Goal: Information Seeking & Learning: Learn about a topic

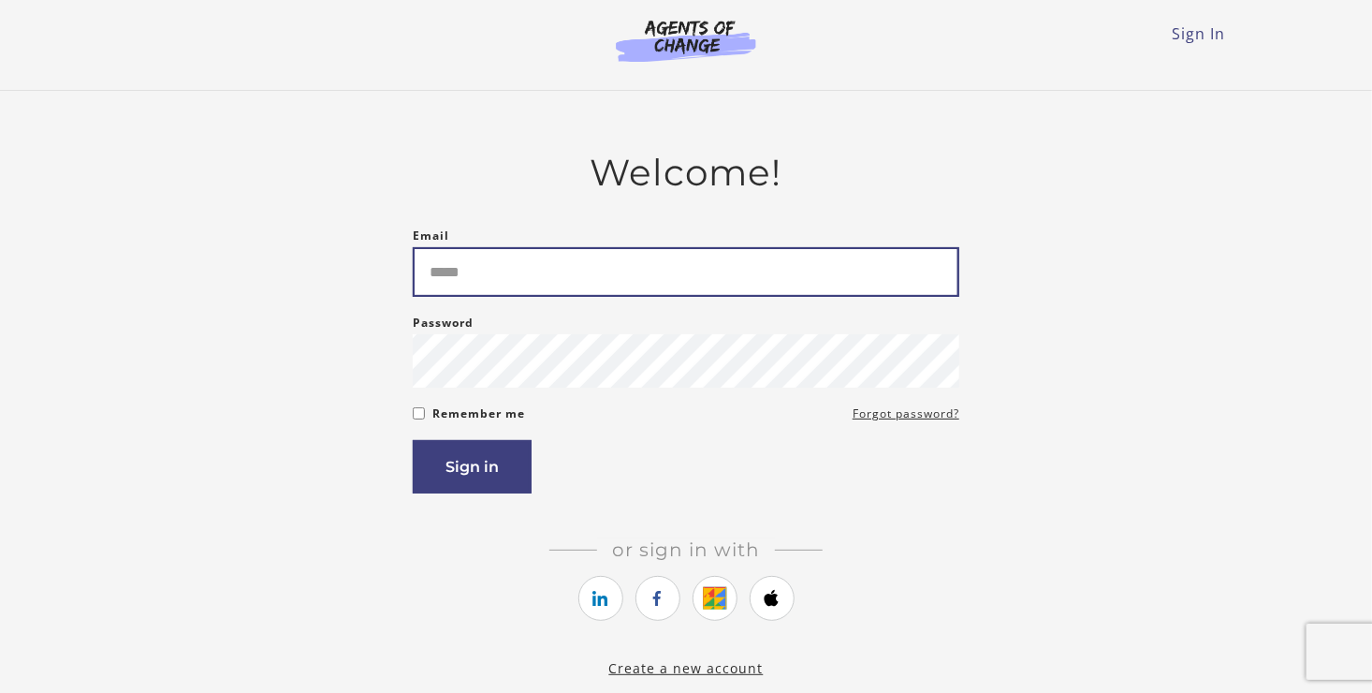
click at [464, 257] on input "Email" at bounding box center [686, 272] width 547 height 50
click at [478, 292] on input "Email" at bounding box center [686, 272] width 547 height 50
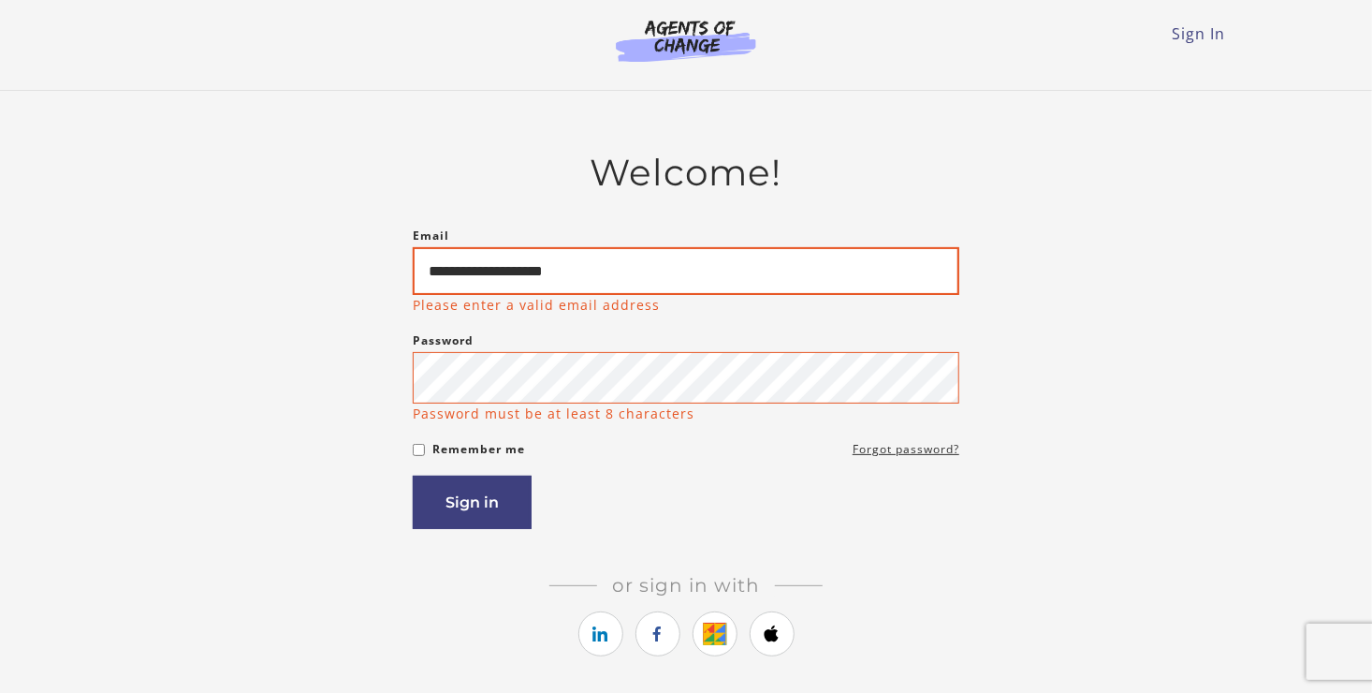
click at [540, 273] on input "**********" at bounding box center [686, 271] width 547 height 48
click at [544, 273] on input "**********" at bounding box center [686, 271] width 547 height 48
type input "**********"
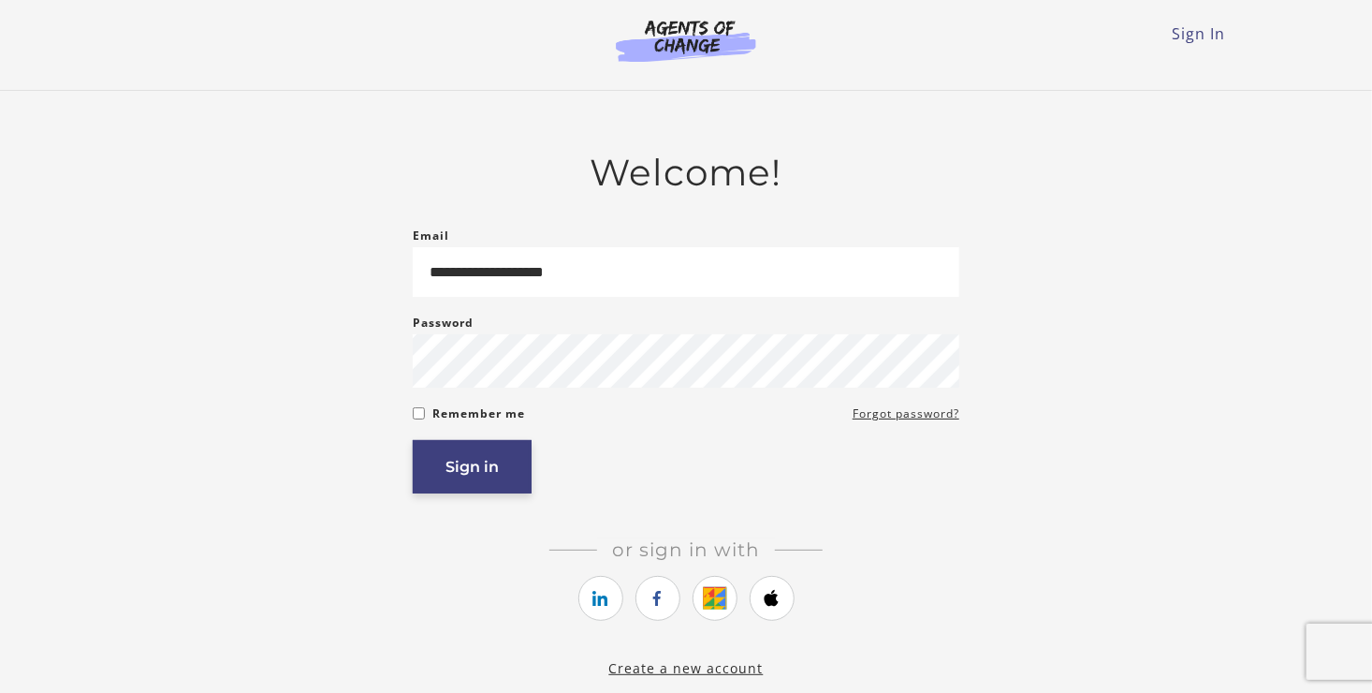
click at [477, 487] on button "Sign in" at bounding box center [472, 466] width 119 height 53
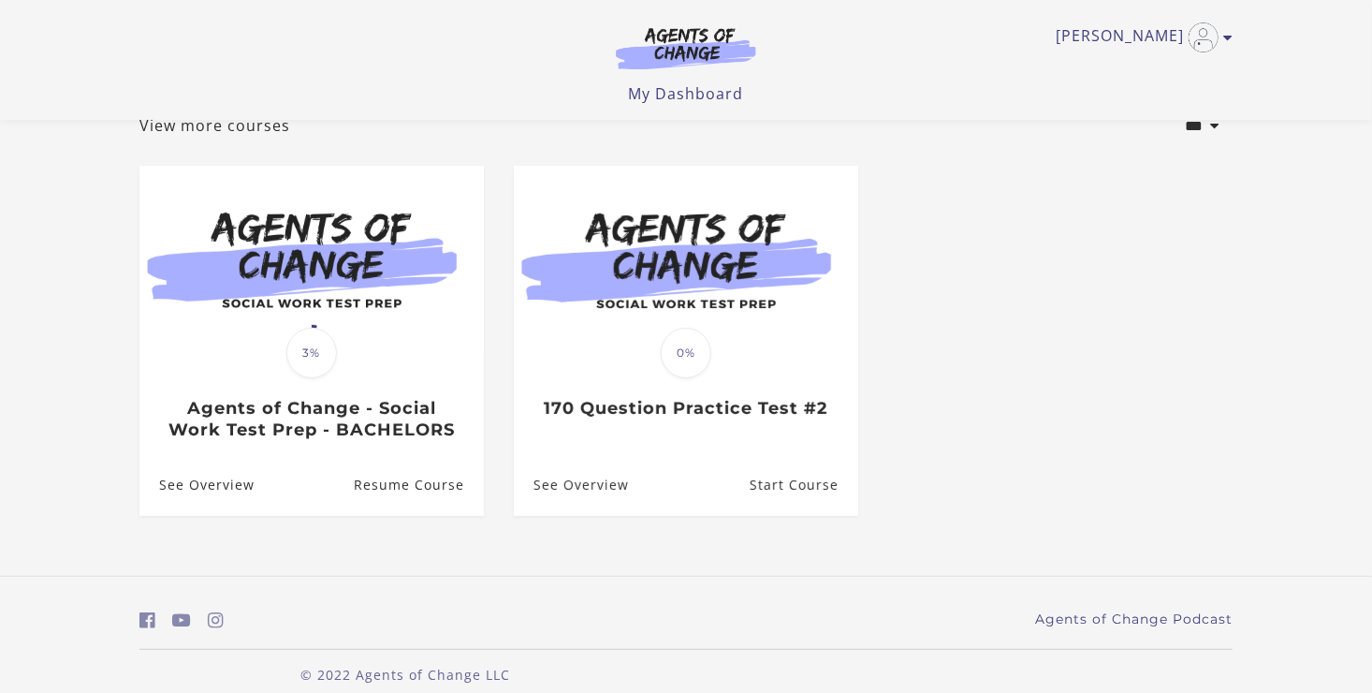
scroll to position [146, 0]
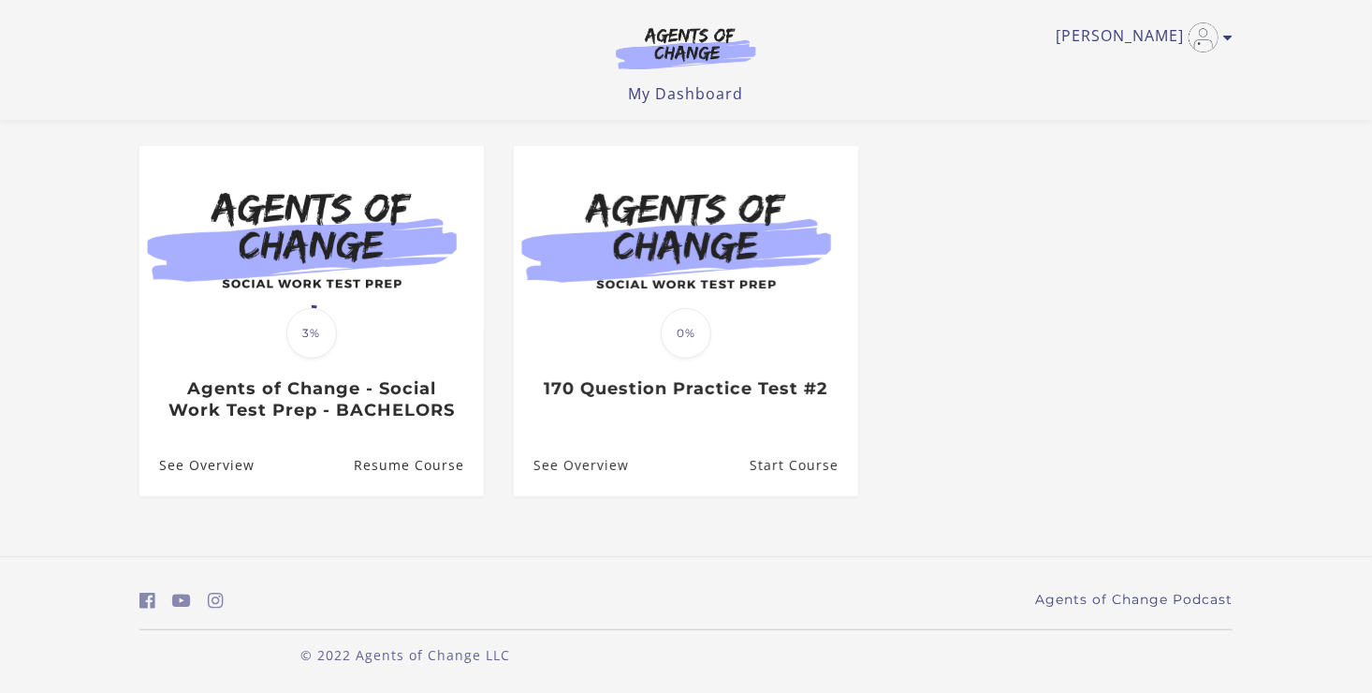
click at [1371, 9] on header "Alice L My Account Support Sign Out Toggle menu Menu My Dashboard My Account Su…" at bounding box center [686, 60] width 1372 height 120
drag, startPoint x: 1371, startPoint y: 9, endPoint x: 1354, endPoint y: 51, distance: 45.4
click at [1354, 51] on header "Alice L My Account Support Sign Out Toggle menu Menu My Dashboard My Account Su…" at bounding box center [686, 60] width 1372 height 120
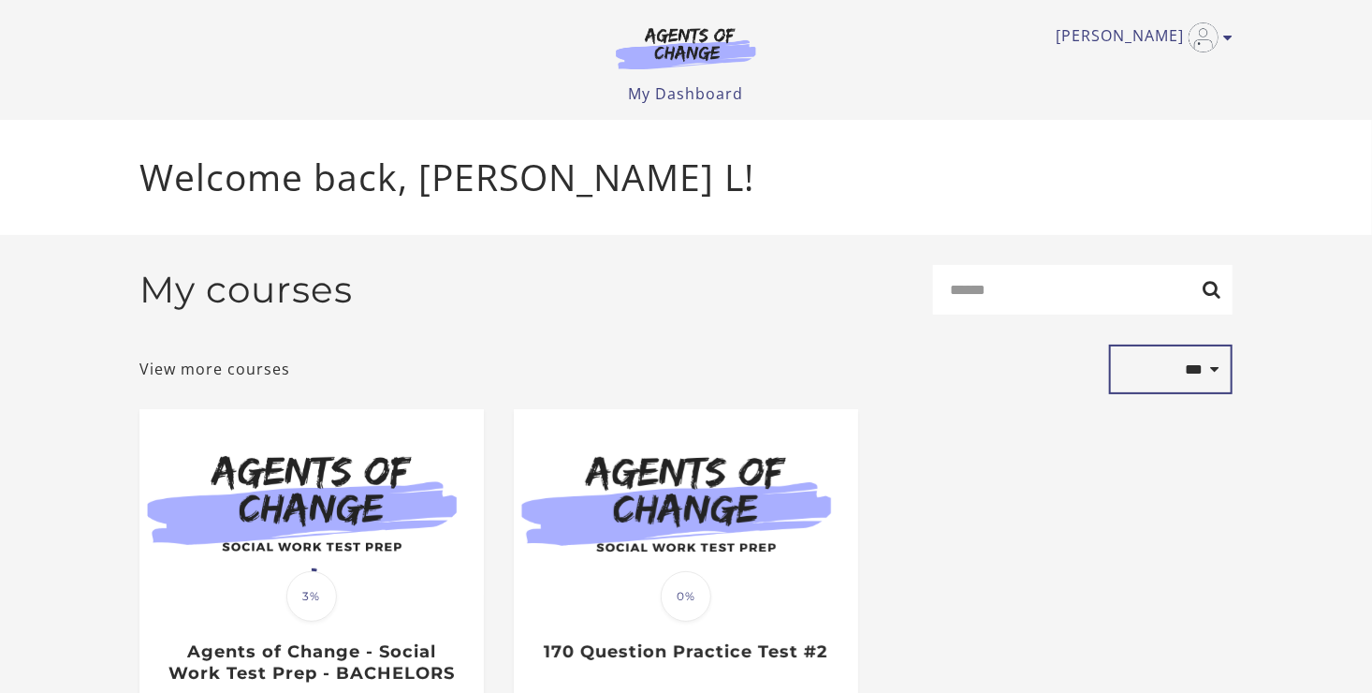
click at [1214, 374] on select "**********" at bounding box center [1171, 369] width 124 height 51
click at [967, 477] on ul "Translation missing: en.liquid.partials.dashboard_course_card.progress_descript…" at bounding box center [685, 599] width 1123 height 380
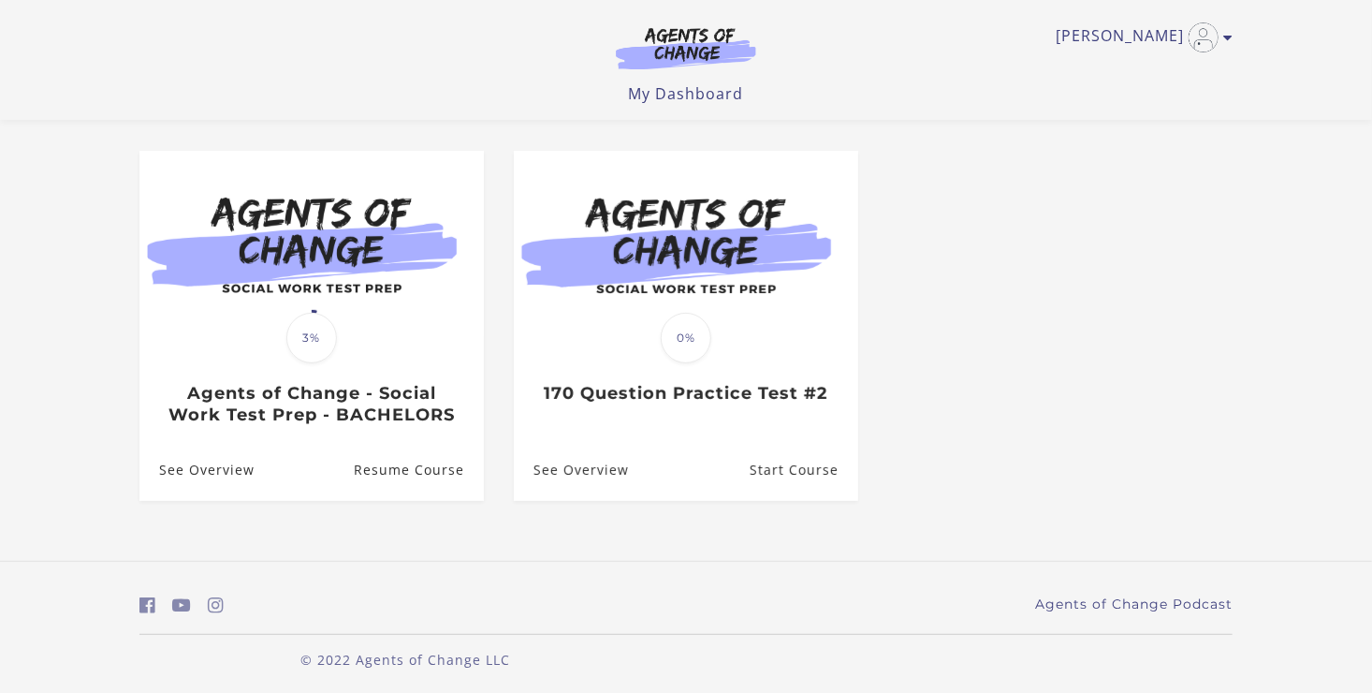
scroll to position [146, 0]
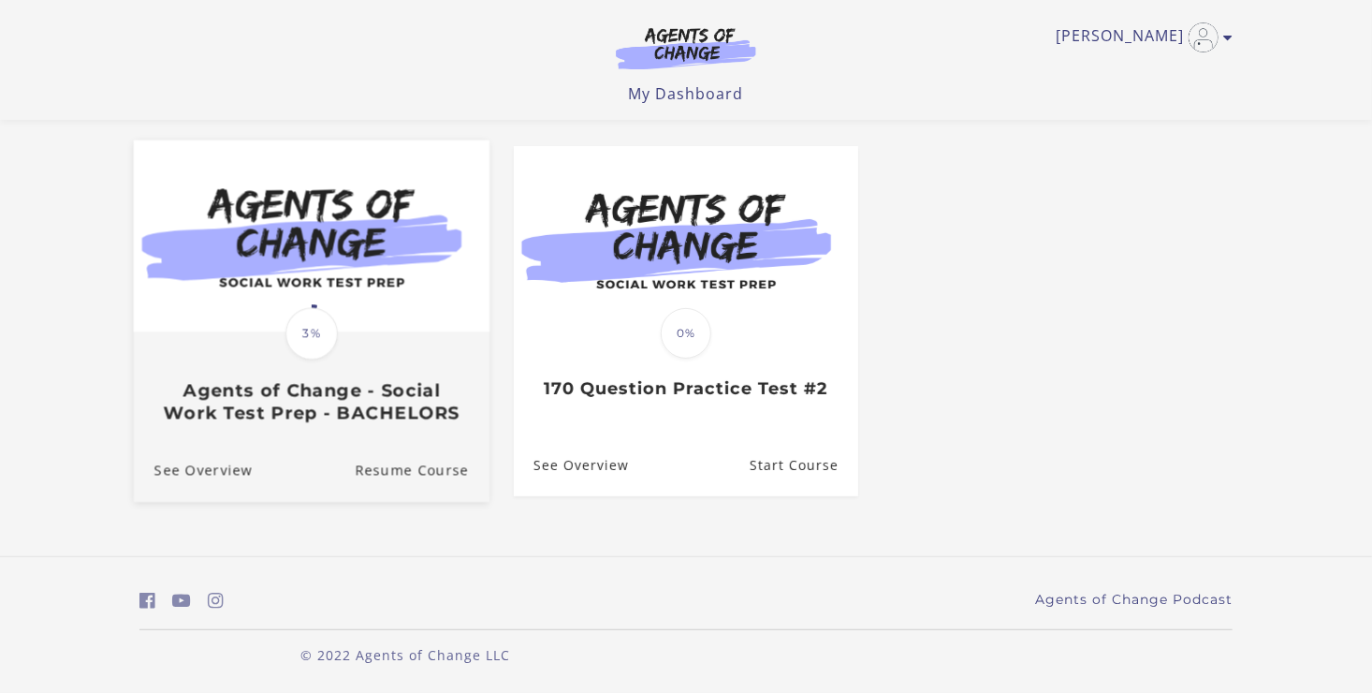
click at [309, 334] on span "3%" at bounding box center [312, 334] width 52 height 52
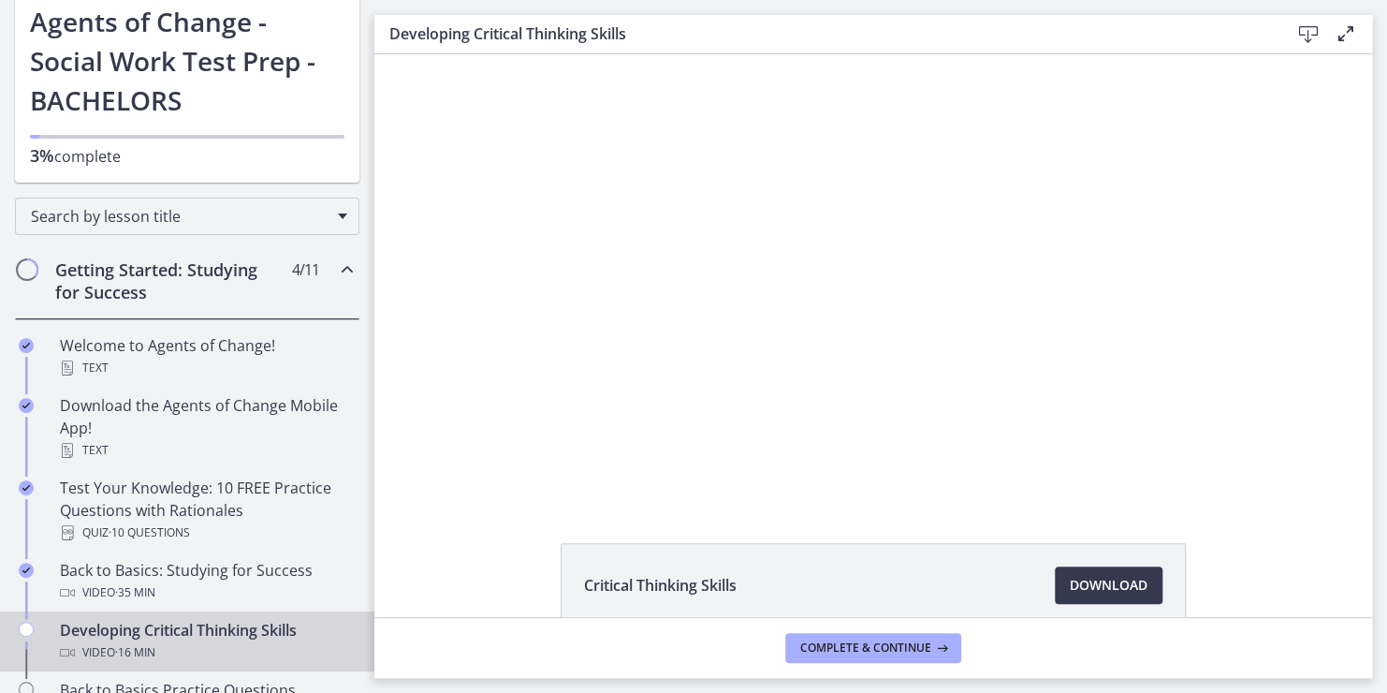
scroll to position [150, 0]
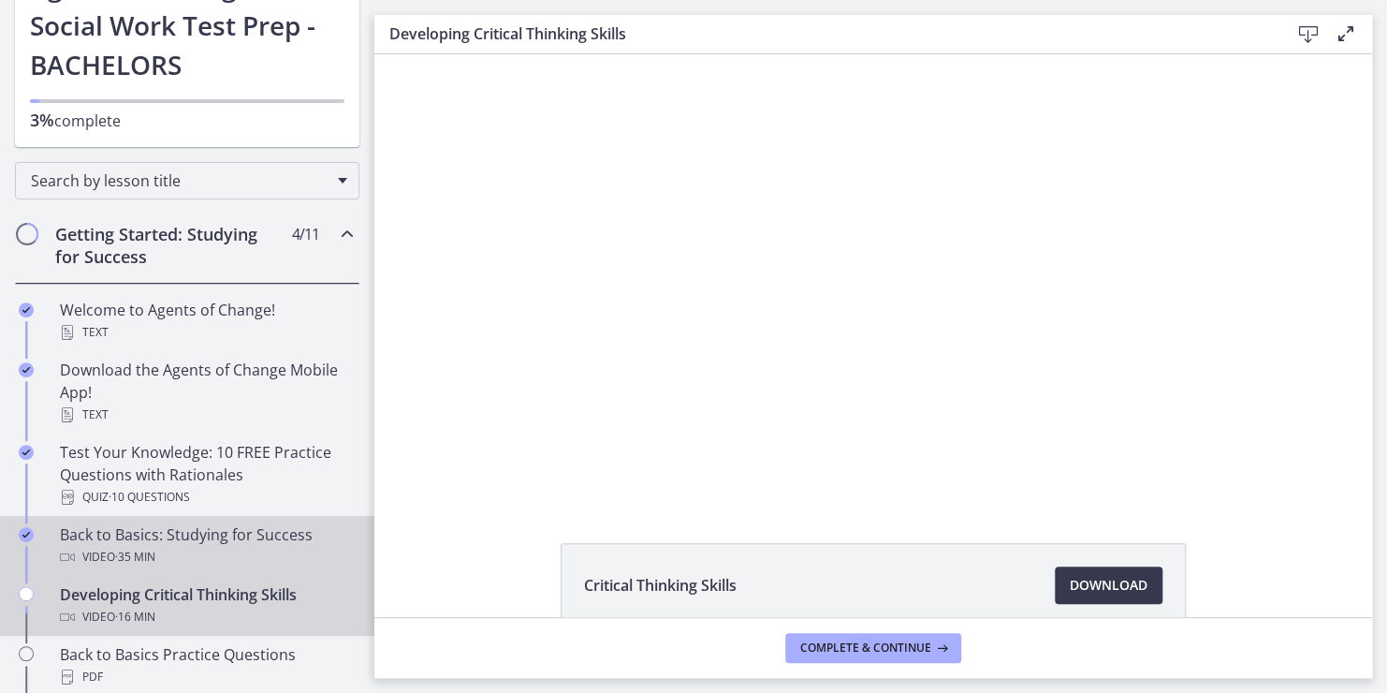
click at [77, 534] on div "Back to Basics: Studying for Success Video · 35 min" at bounding box center [206, 545] width 292 height 45
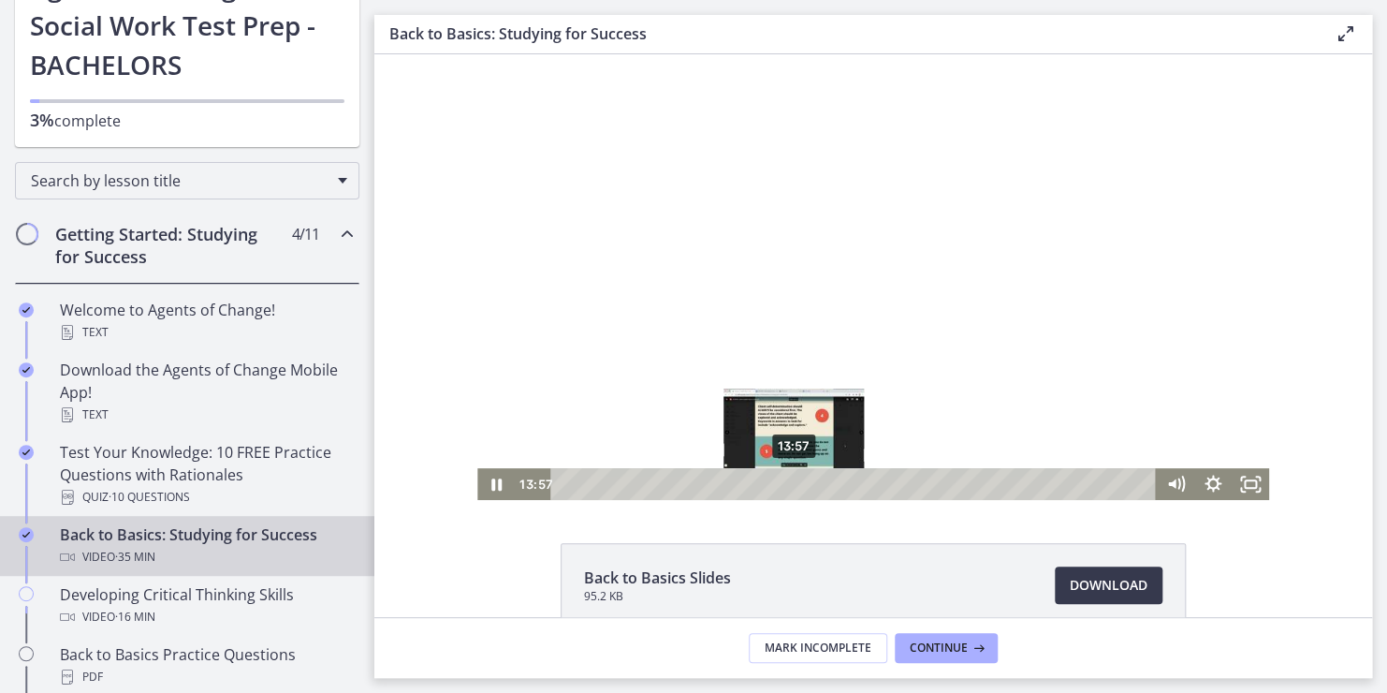
click at [787, 483] on div "13:57" at bounding box center [855, 484] width 583 height 32
click at [765, 486] on div "12:35" at bounding box center [855, 484] width 583 height 32
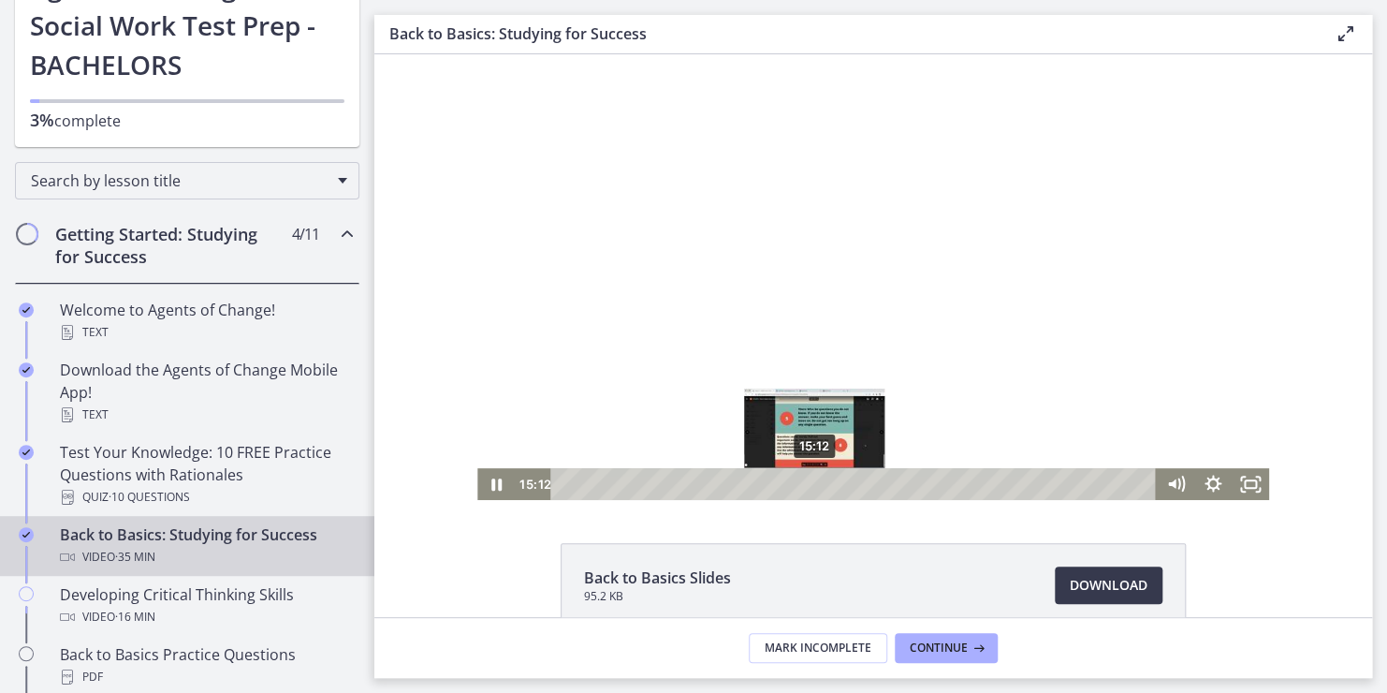
click at [808, 483] on div "15:12" at bounding box center [855, 484] width 583 height 32
click at [877, 108] on div at bounding box center [873, 277] width 792 height 446
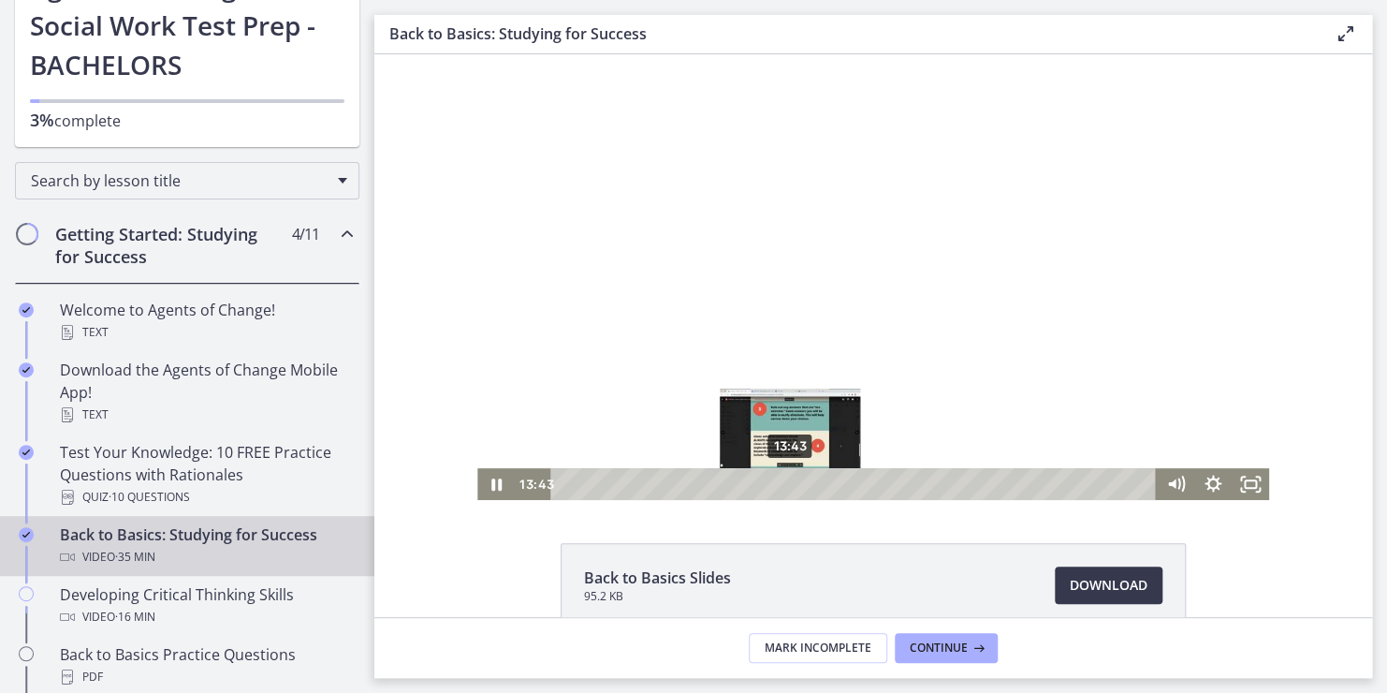
click at [783, 488] on div "13:43" at bounding box center [855, 484] width 583 height 32
click at [769, 488] on div "12:49" at bounding box center [855, 484] width 583 height 32
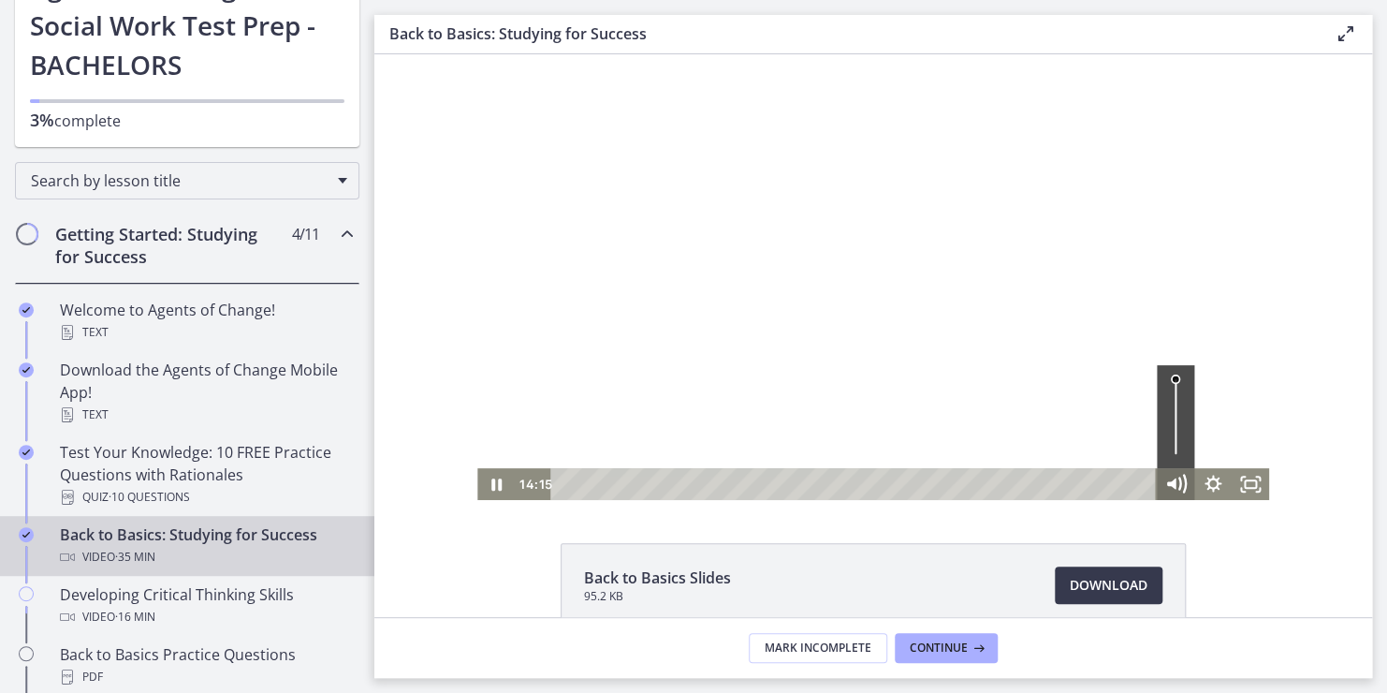
click at [1167, 481] on icon "Mute" at bounding box center [1171, 483] width 9 height 11
click at [1169, 481] on icon "Unmute" at bounding box center [1173, 483] width 9 height 11
click at [1347, 31] on icon at bounding box center [1346, 33] width 22 height 22
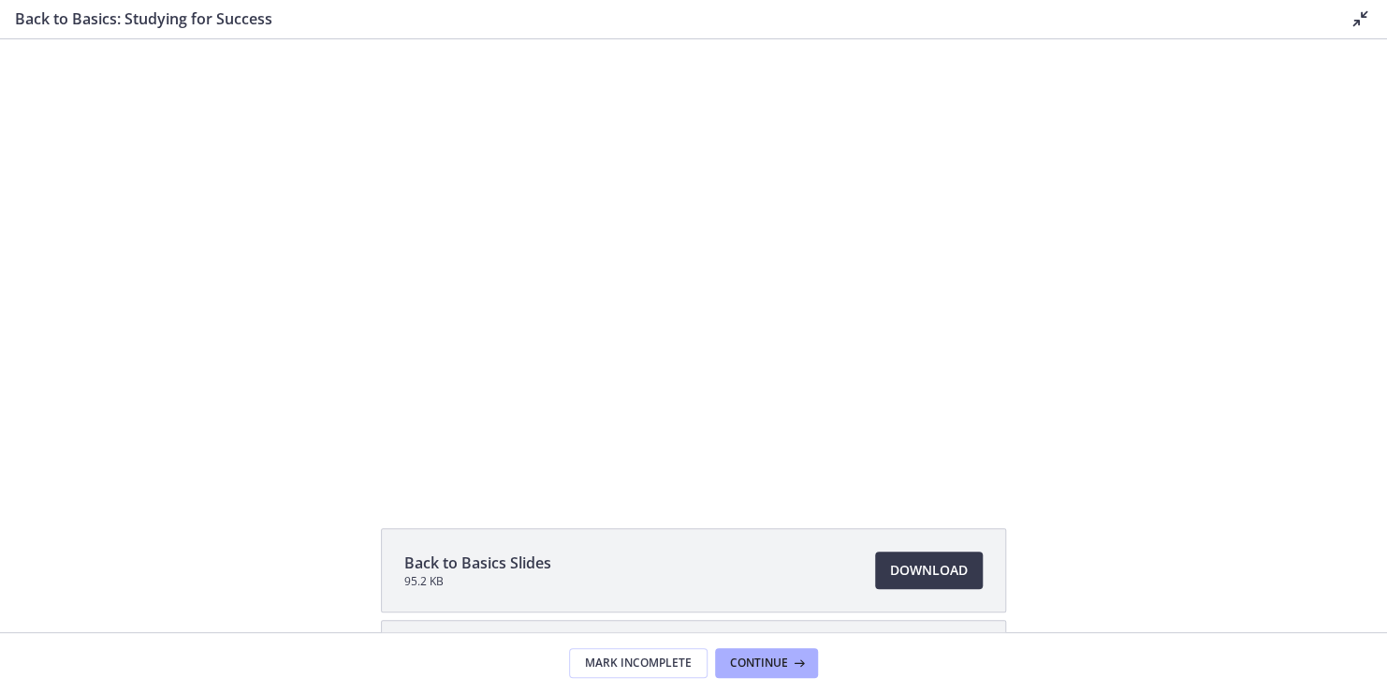
click at [1366, 19] on icon at bounding box center [1361, 18] width 22 height 22
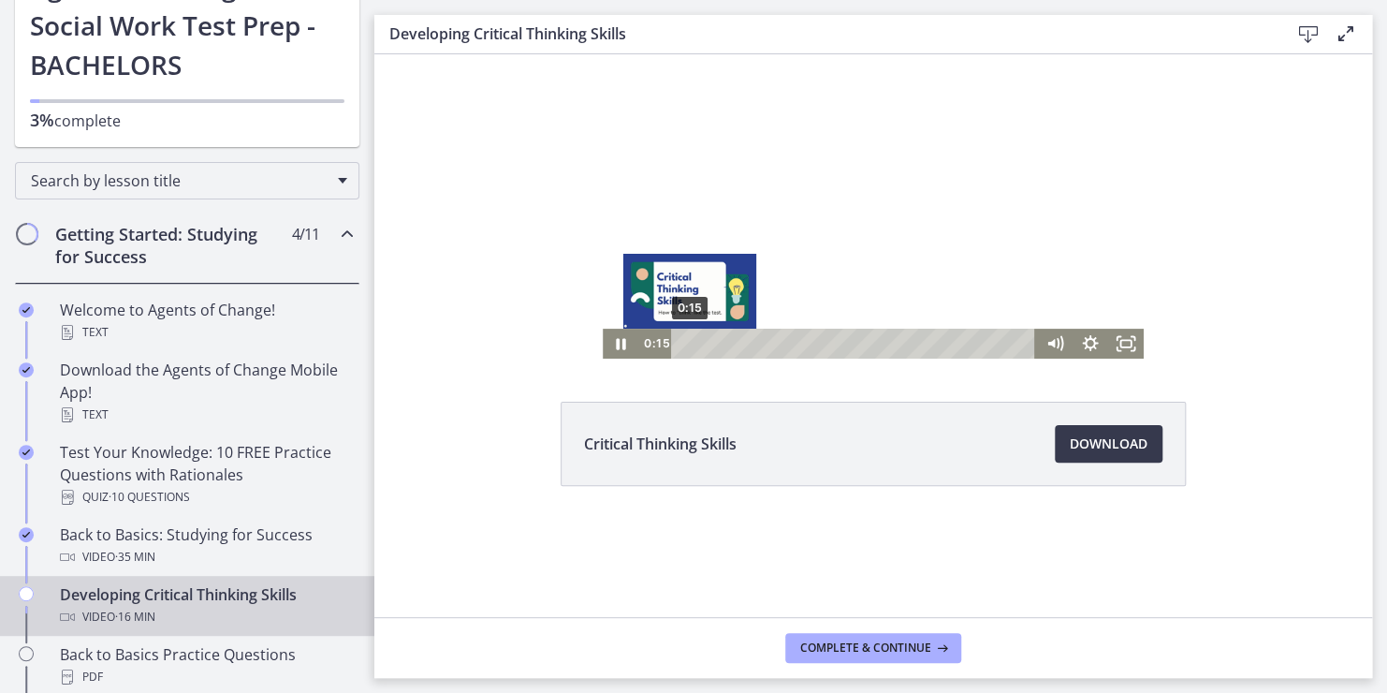
click at [690, 341] on div "0:15" at bounding box center [857, 344] width 344 height 30
click at [685, 344] on div "0:00" at bounding box center [857, 344] width 344 height 30
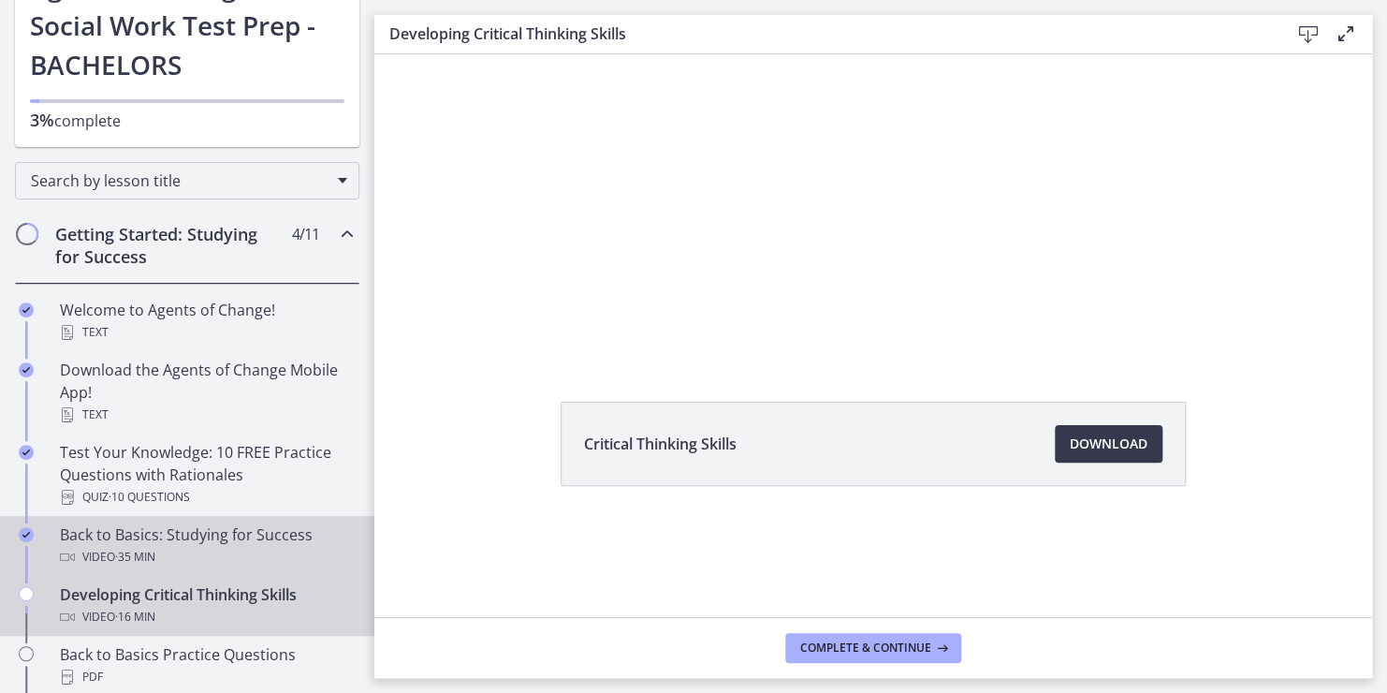
click at [227, 532] on div "Back to Basics: Studying for Success Video · 35 min" at bounding box center [206, 545] width 292 height 45
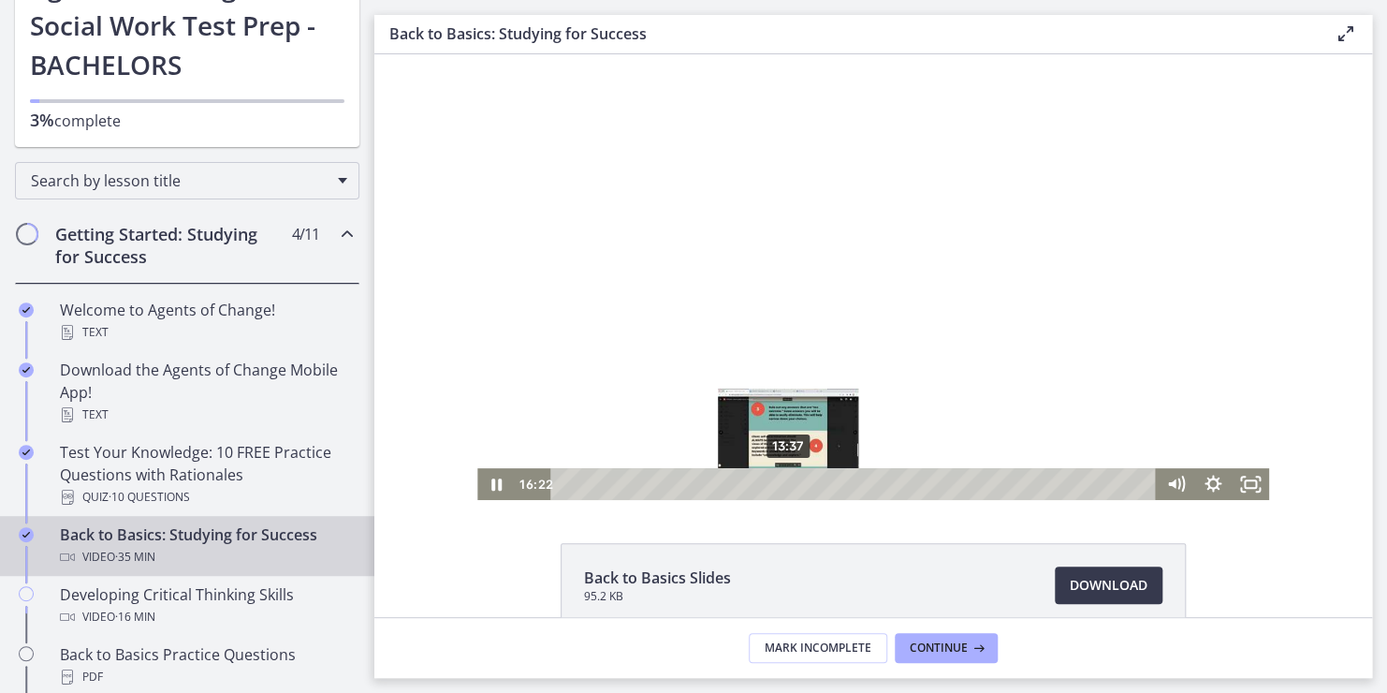
click at [782, 487] on div "13:37" at bounding box center [855, 484] width 583 height 32
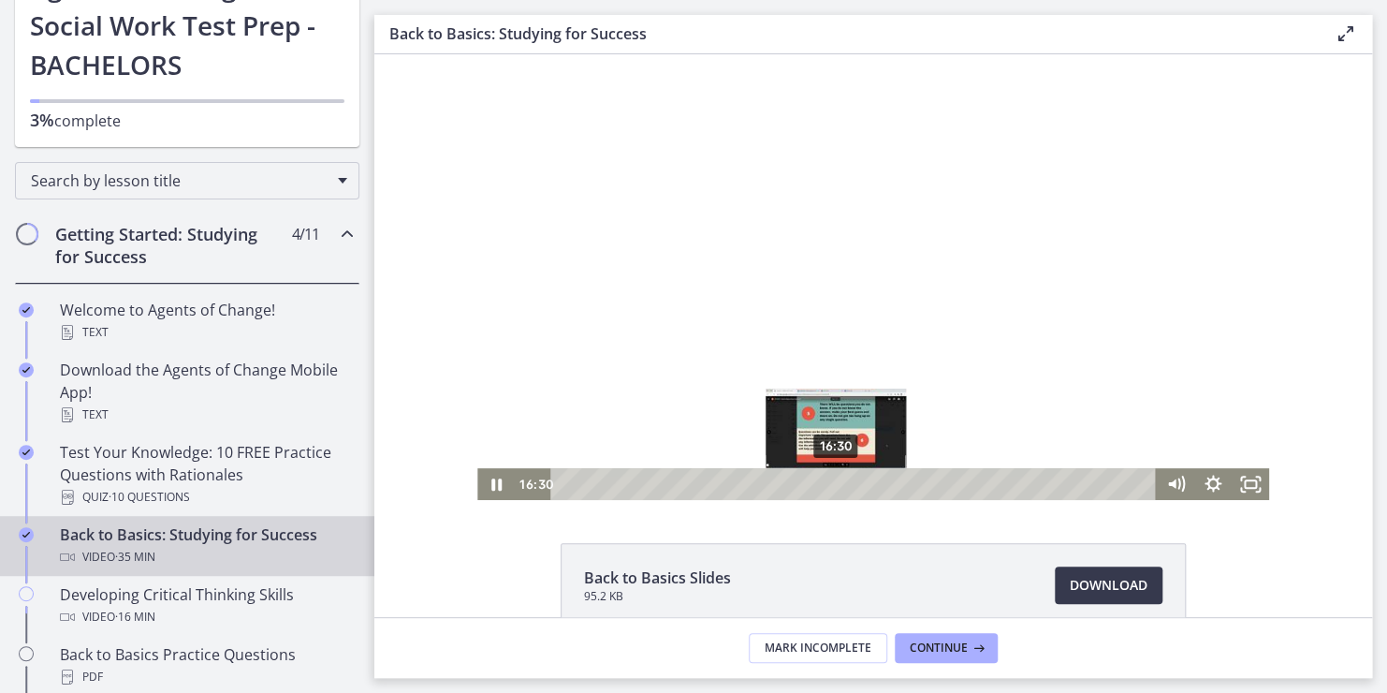
click at [829, 483] on div "16:30" at bounding box center [855, 484] width 583 height 32
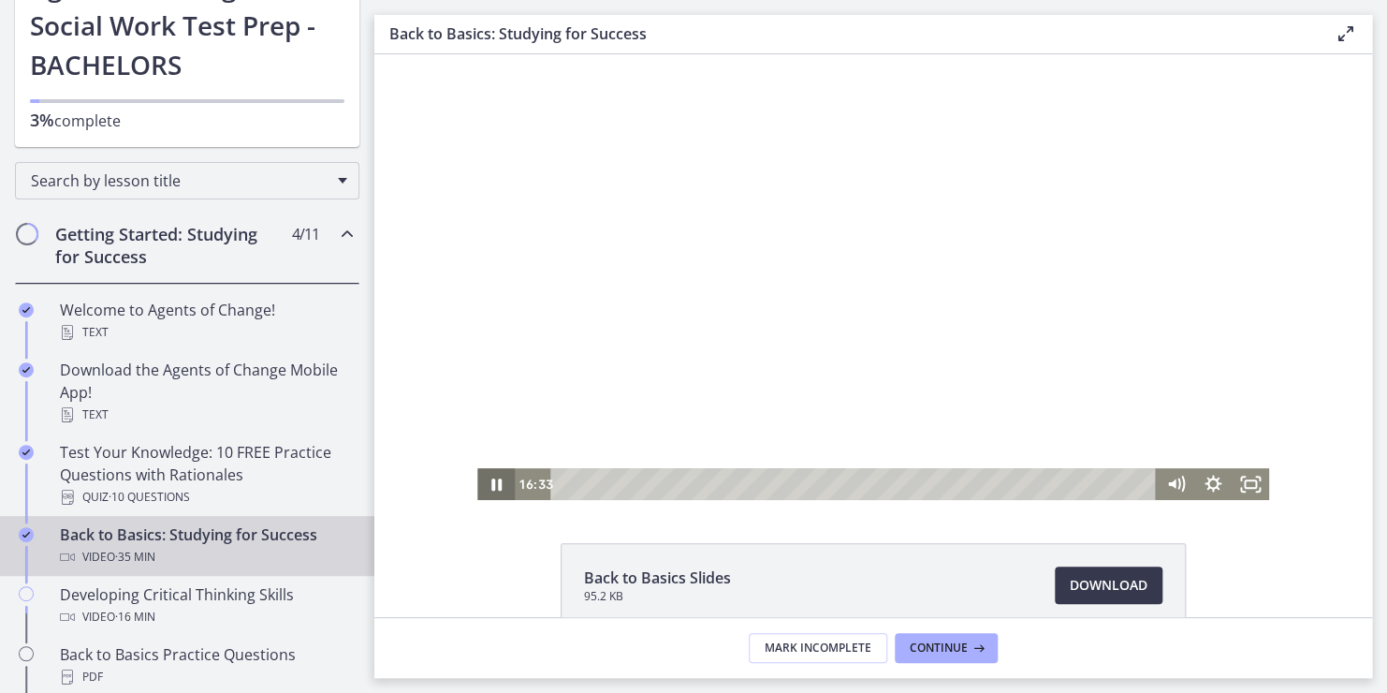
click at [491, 483] on icon "Pause" at bounding box center [496, 484] width 10 height 12
click at [484, 483] on icon "Play Video" at bounding box center [496, 484] width 37 height 32
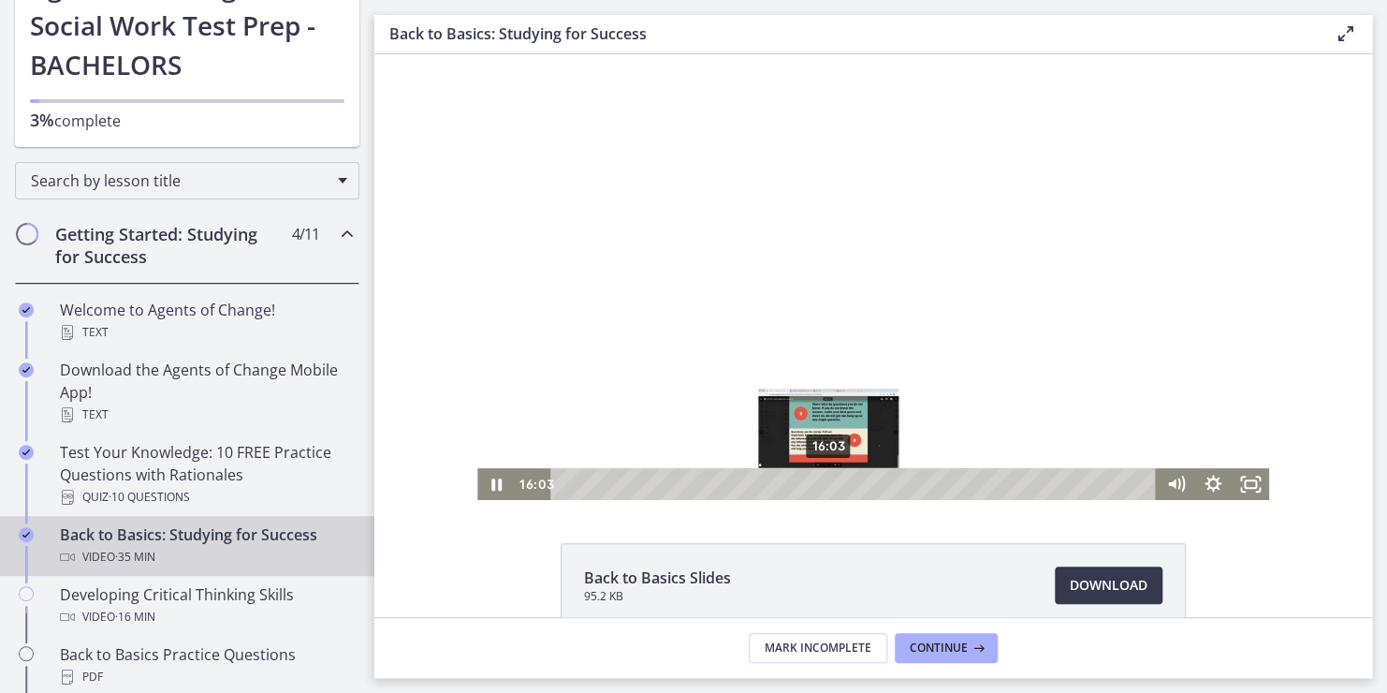
click at [822, 481] on div "16:03" at bounding box center [855, 484] width 583 height 32
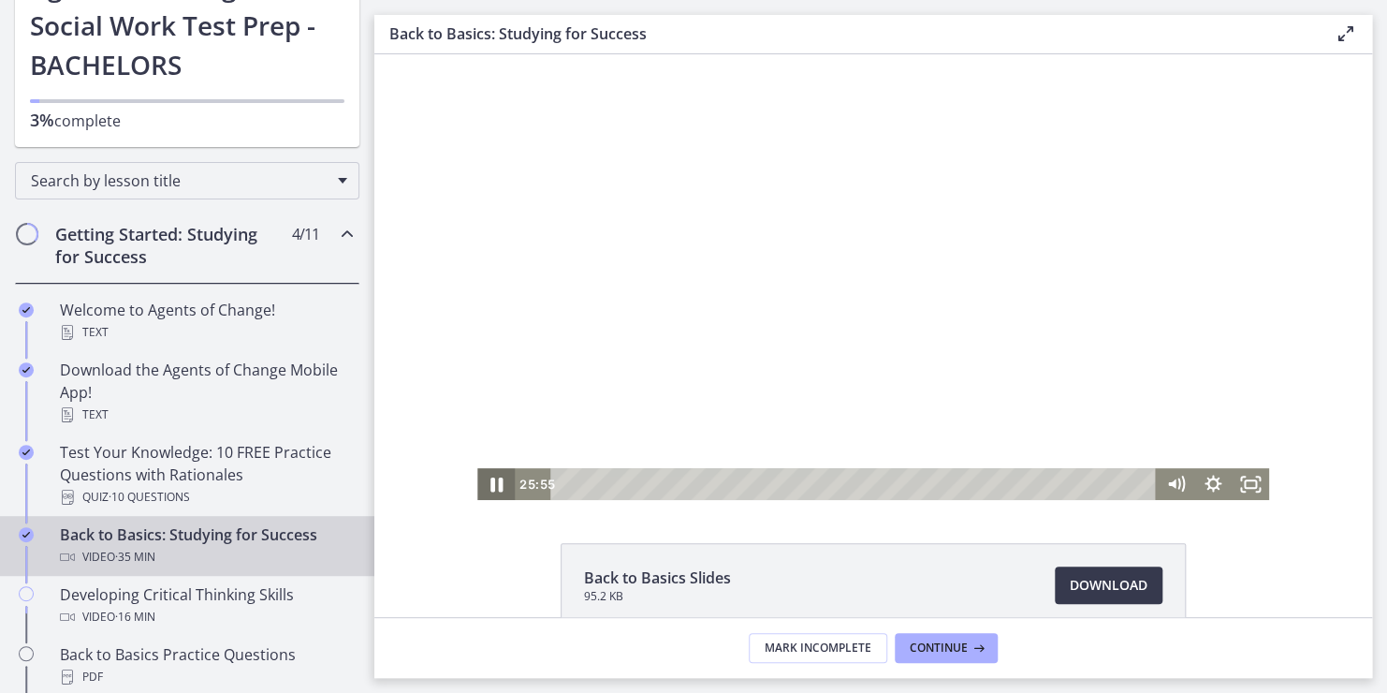
click at [484, 488] on icon "Pause" at bounding box center [496, 484] width 45 height 38
click at [735, 385] on div at bounding box center [873, 277] width 792 height 446
click at [489, 487] on icon "Pause" at bounding box center [496, 484] width 45 height 38
click at [753, 291] on div at bounding box center [873, 277] width 792 height 446
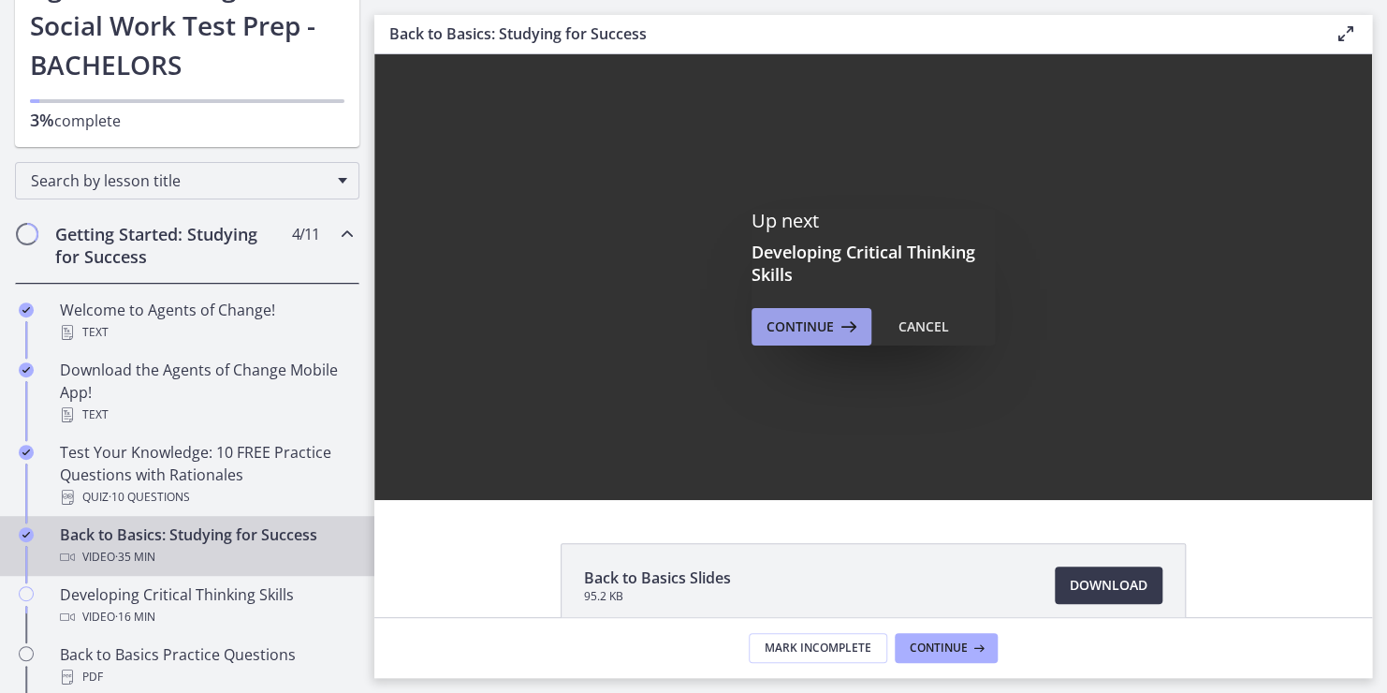
click at [805, 325] on span "Continue" at bounding box center [800, 326] width 67 height 22
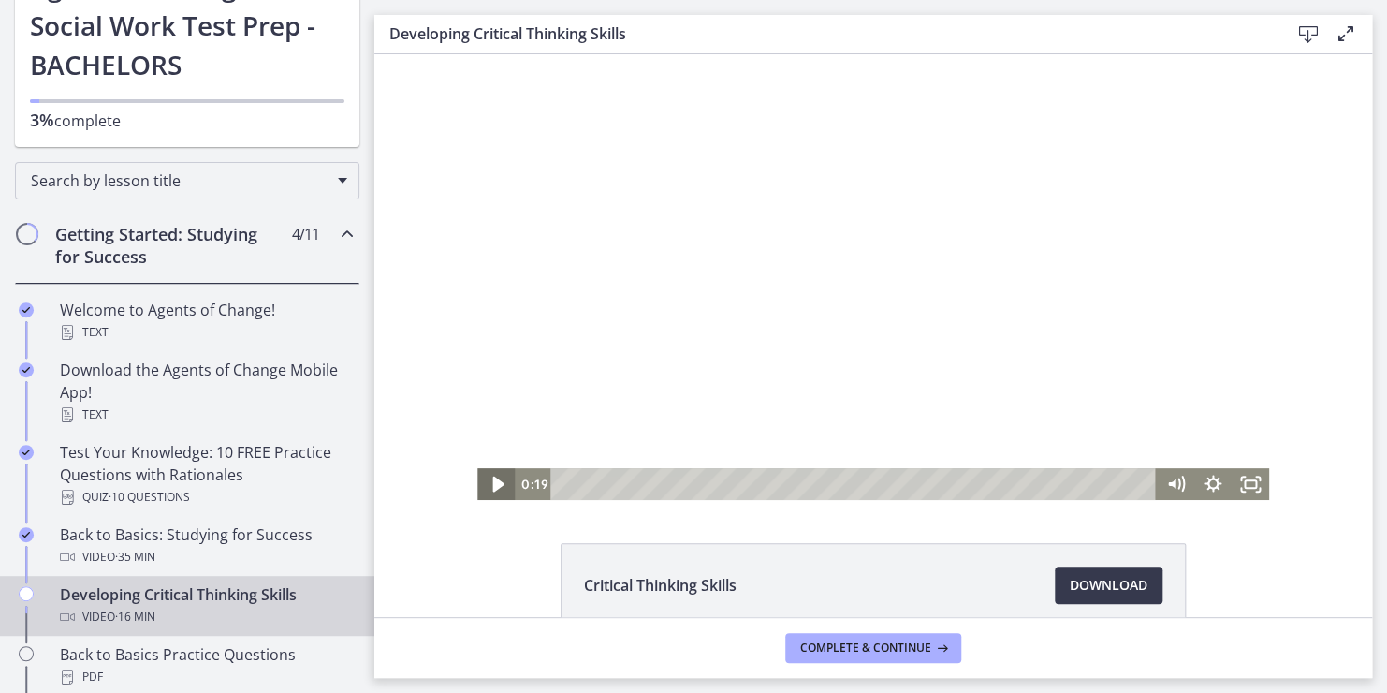
click at [492, 482] on icon "Play Video" at bounding box center [497, 484] width 11 height 16
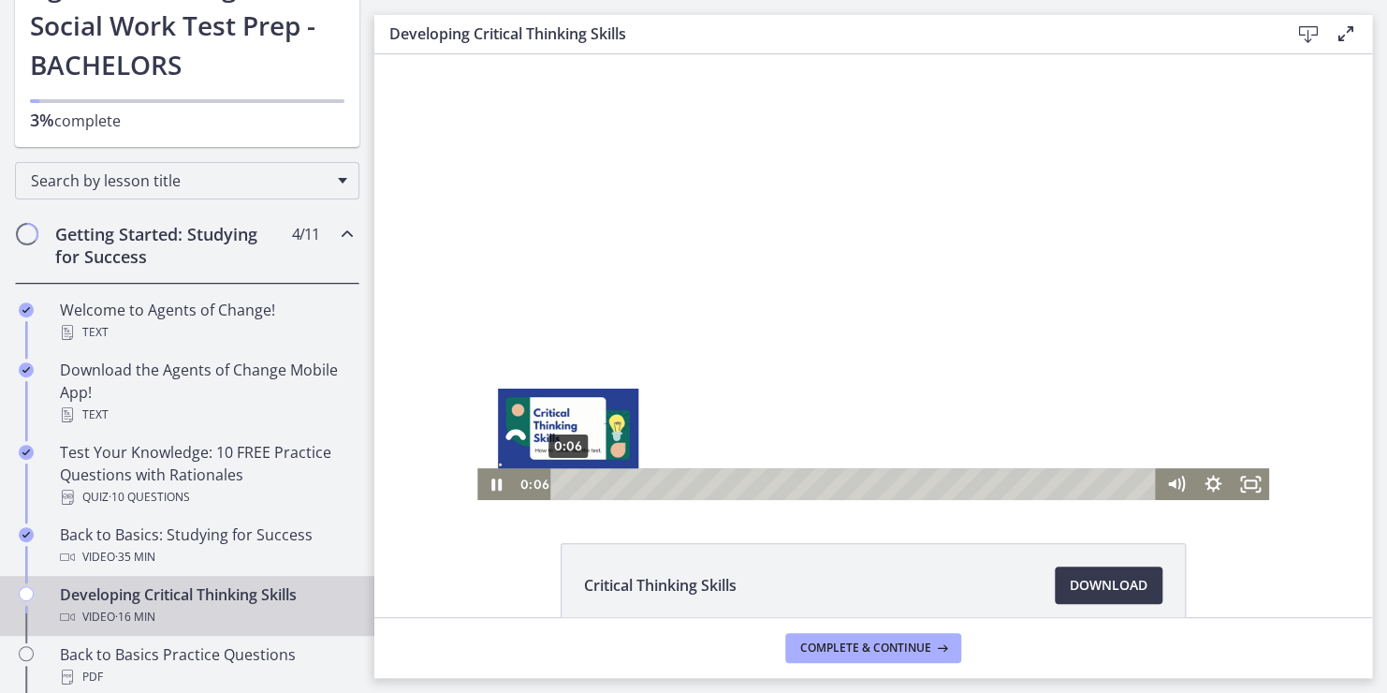
click at [564, 485] on div "0:06" at bounding box center [855, 484] width 583 height 32
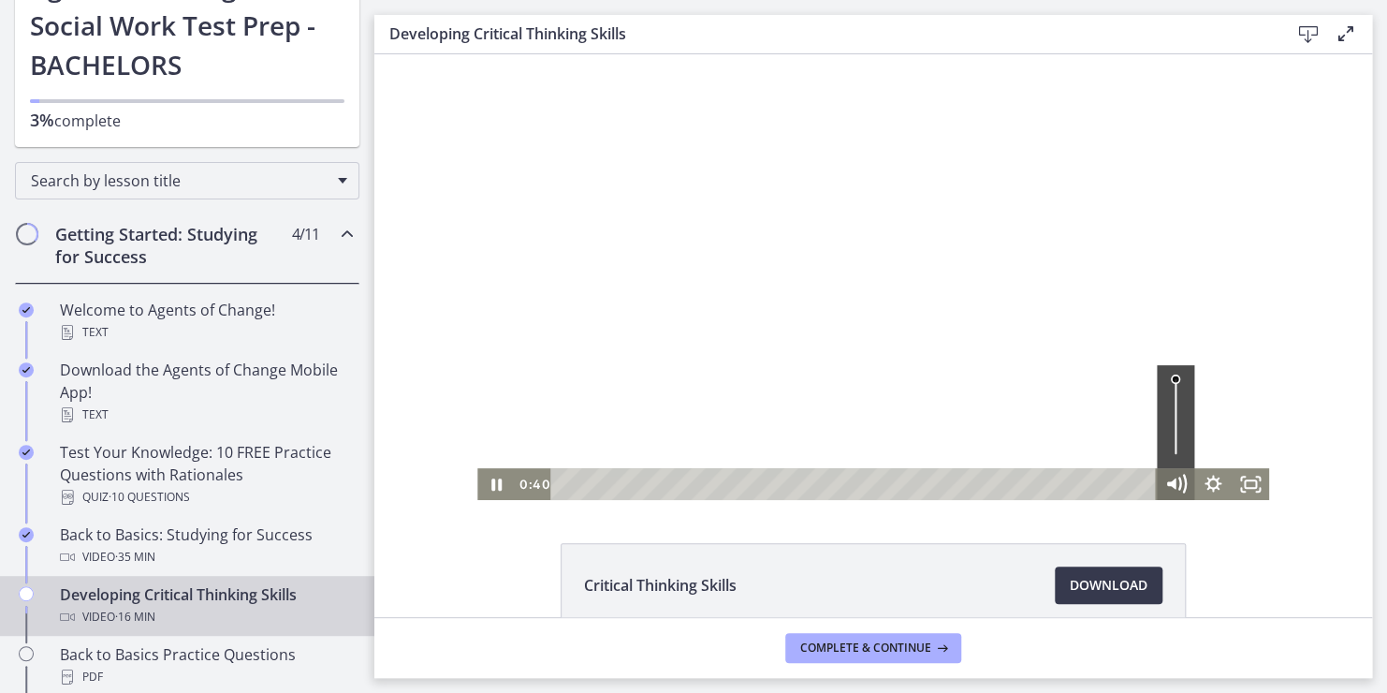
click at [1171, 477] on icon "Mute" at bounding box center [1175, 484] width 45 height 38
click at [1171, 483] on icon "Unmute" at bounding box center [1175, 484] width 45 height 38
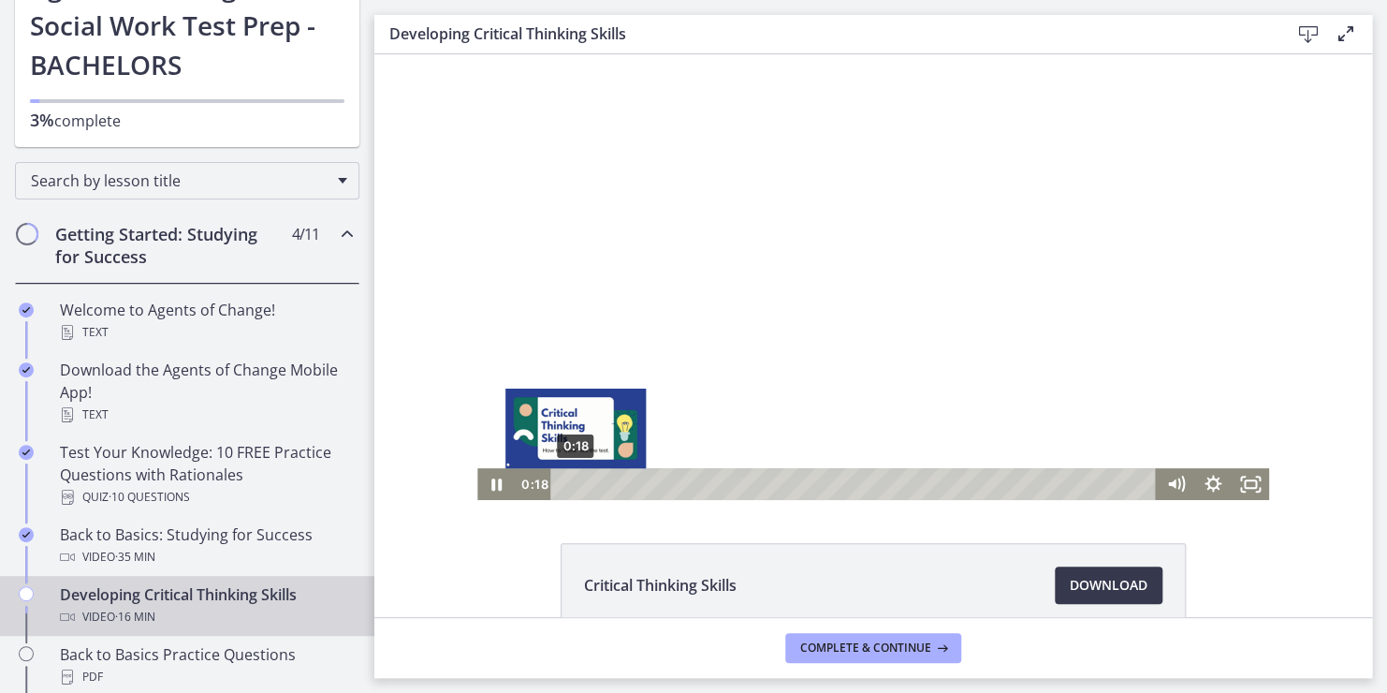
click at [568, 480] on div "0:18" at bounding box center [855, 484] width 583 height 32
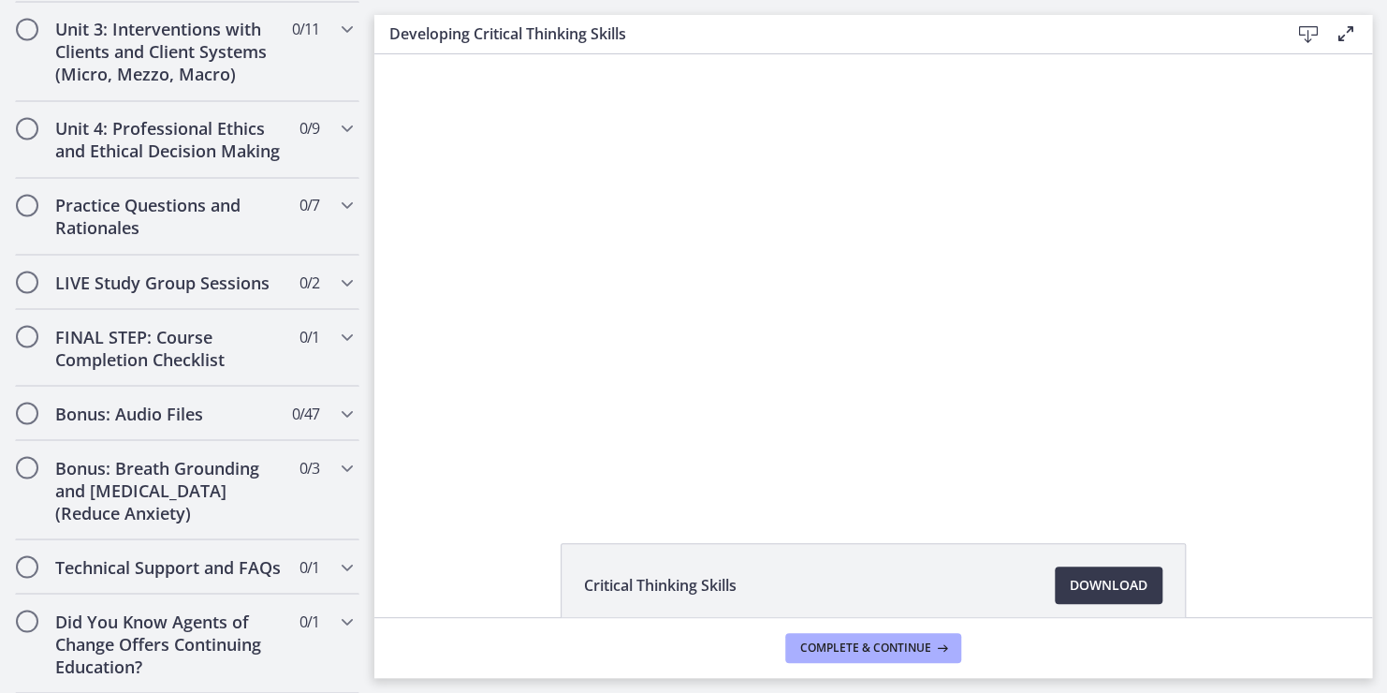
scroll to position [1510, 0]
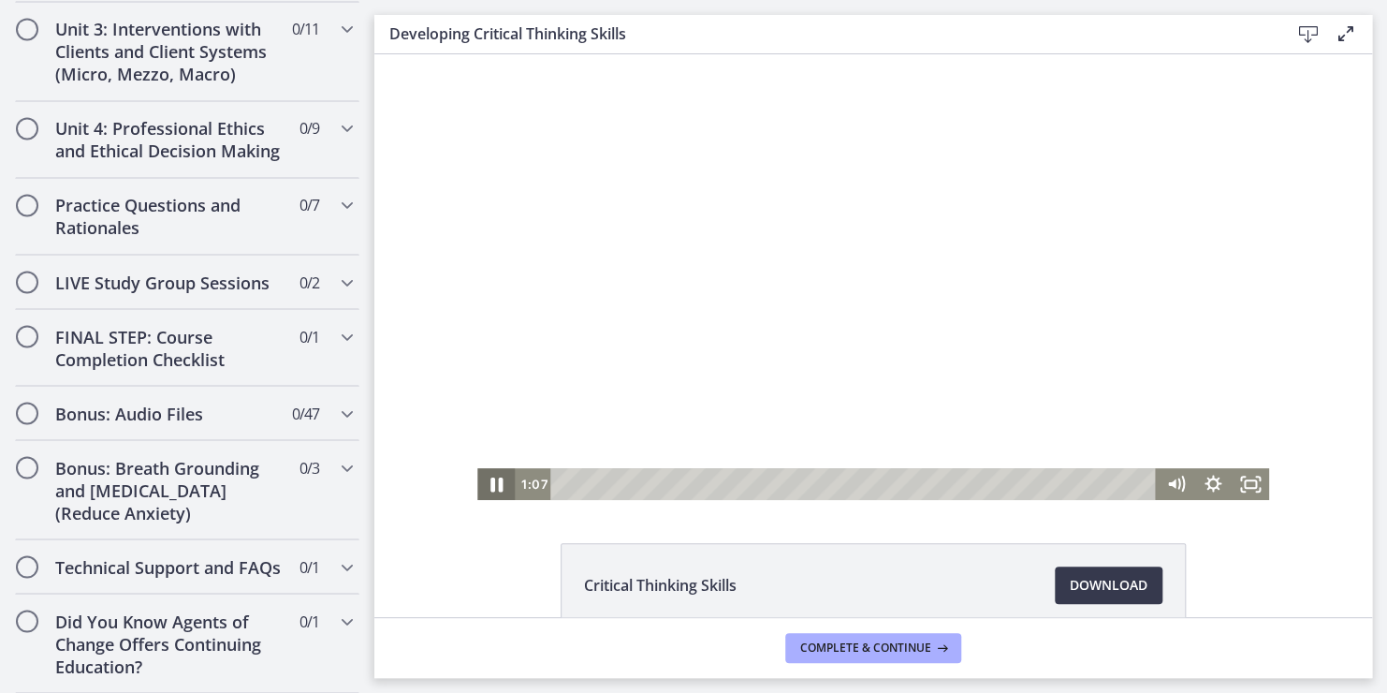
click at [499, 492] on icon "Pause" at bounding box center [496, 484] width 45 height 38
click at [492, 483] on icon "Play Video" at bounding box center [497, 484] width 11 height 16
click at [491, 480] on icon "Pause" at bounding box center [497, 484] width 12 height 15
click at [492, 478] on icon "Play Video" at bounding box center [498, 484] width 45 height 38
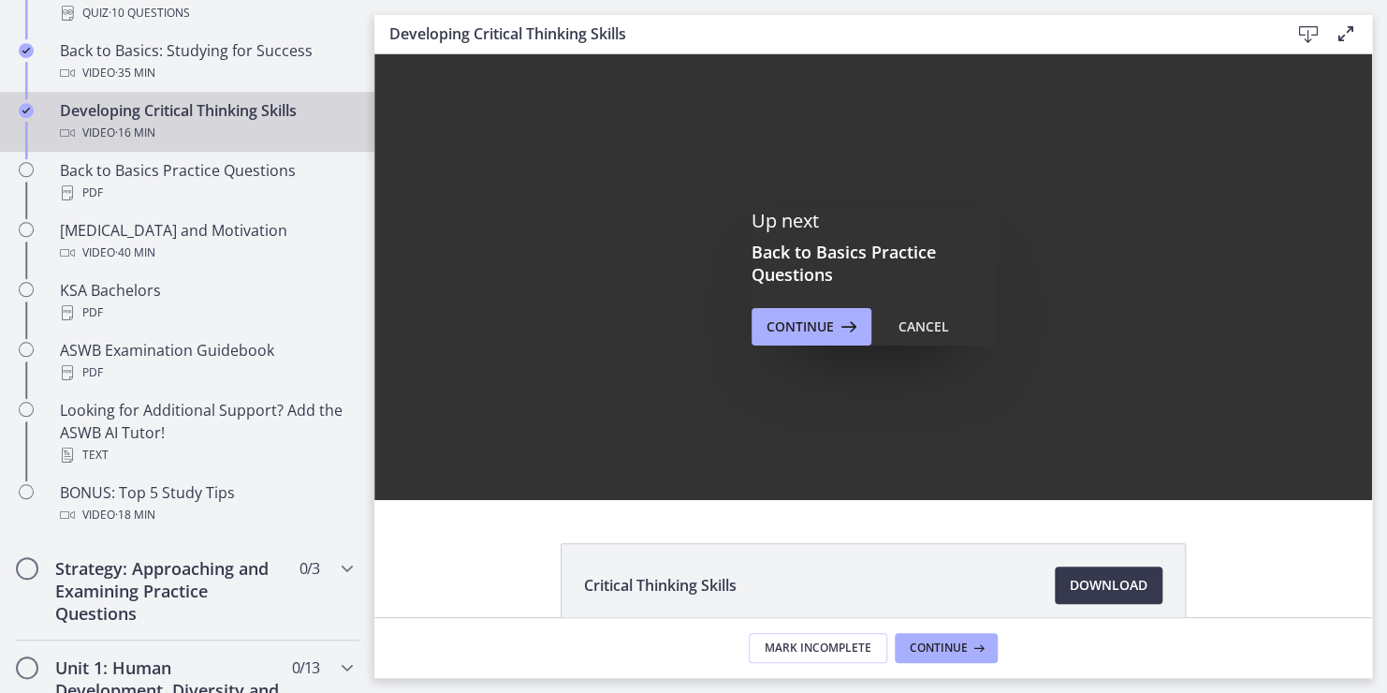
scroll to position [0, 0]
click at [959, 641] on span "Continue" at bounding box center [939, 647] width 58 height 15
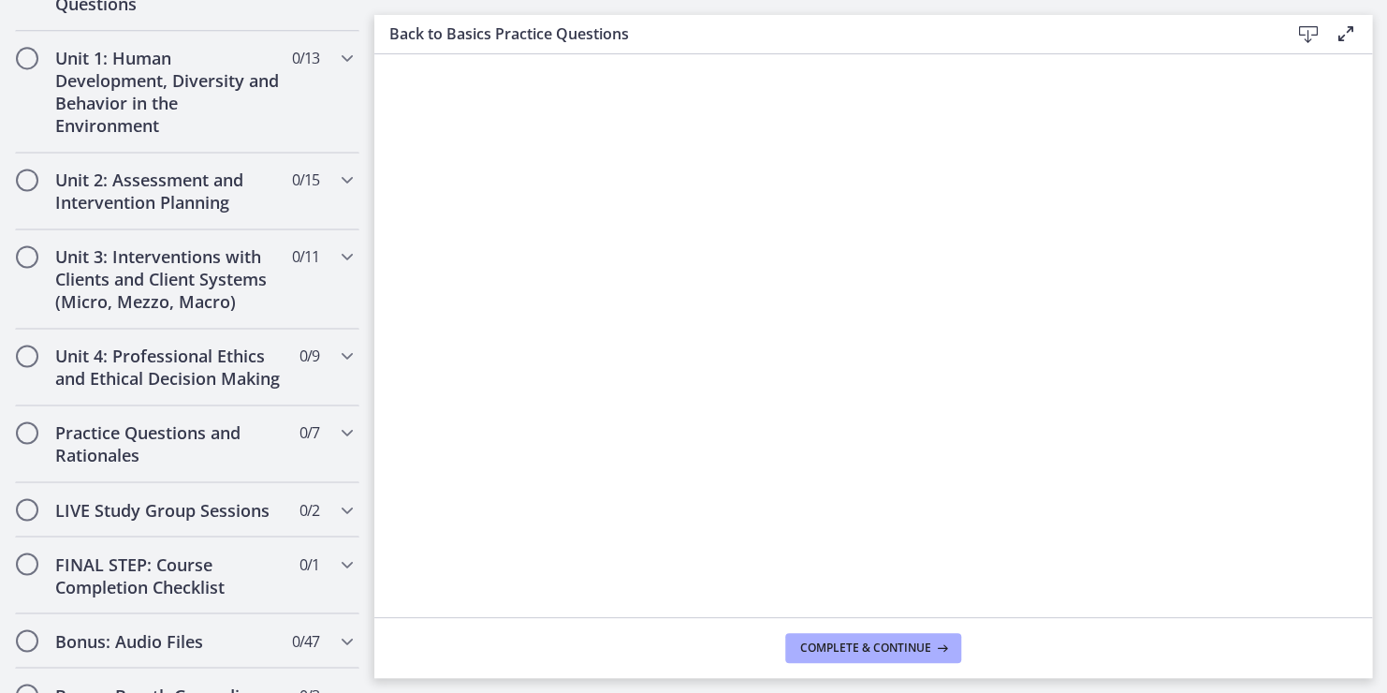
scroll to position [1270, 0]
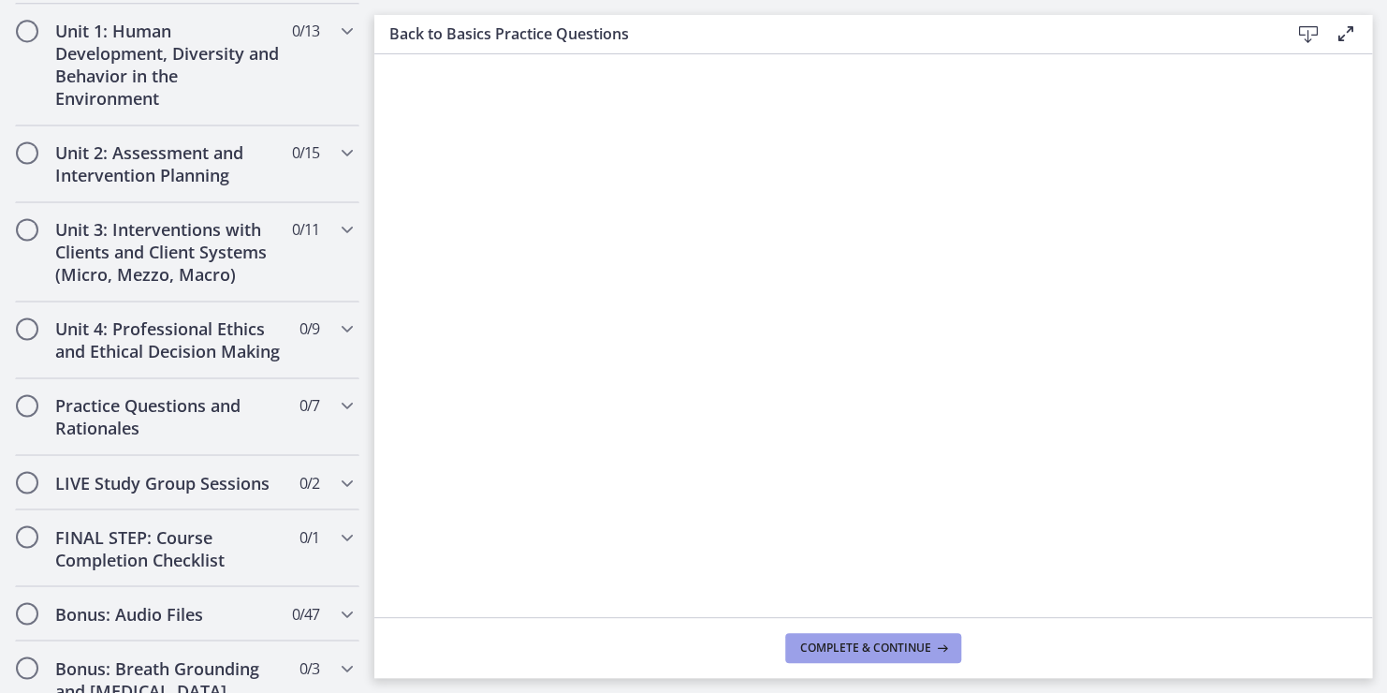
click at [847, 645] on span "Complete & continue" at bounding box center [865, 647] width 131 height 15
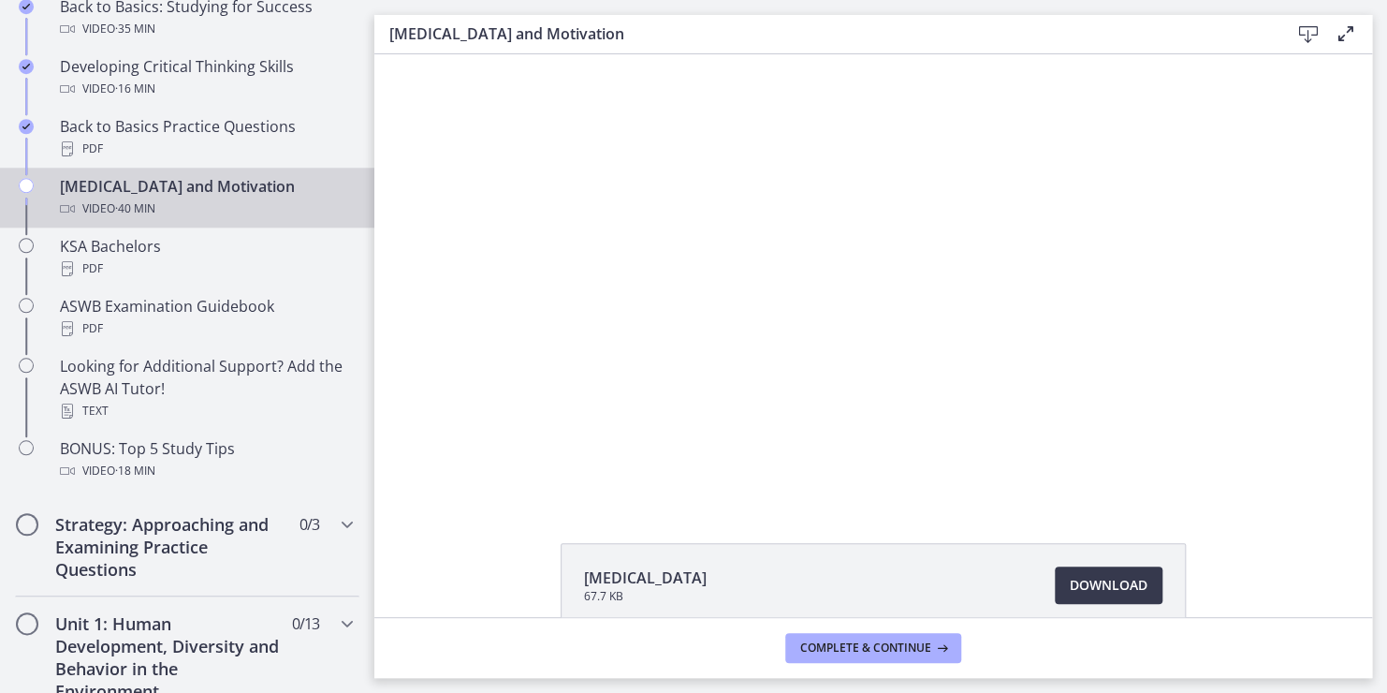
scroll to position [671, 0]
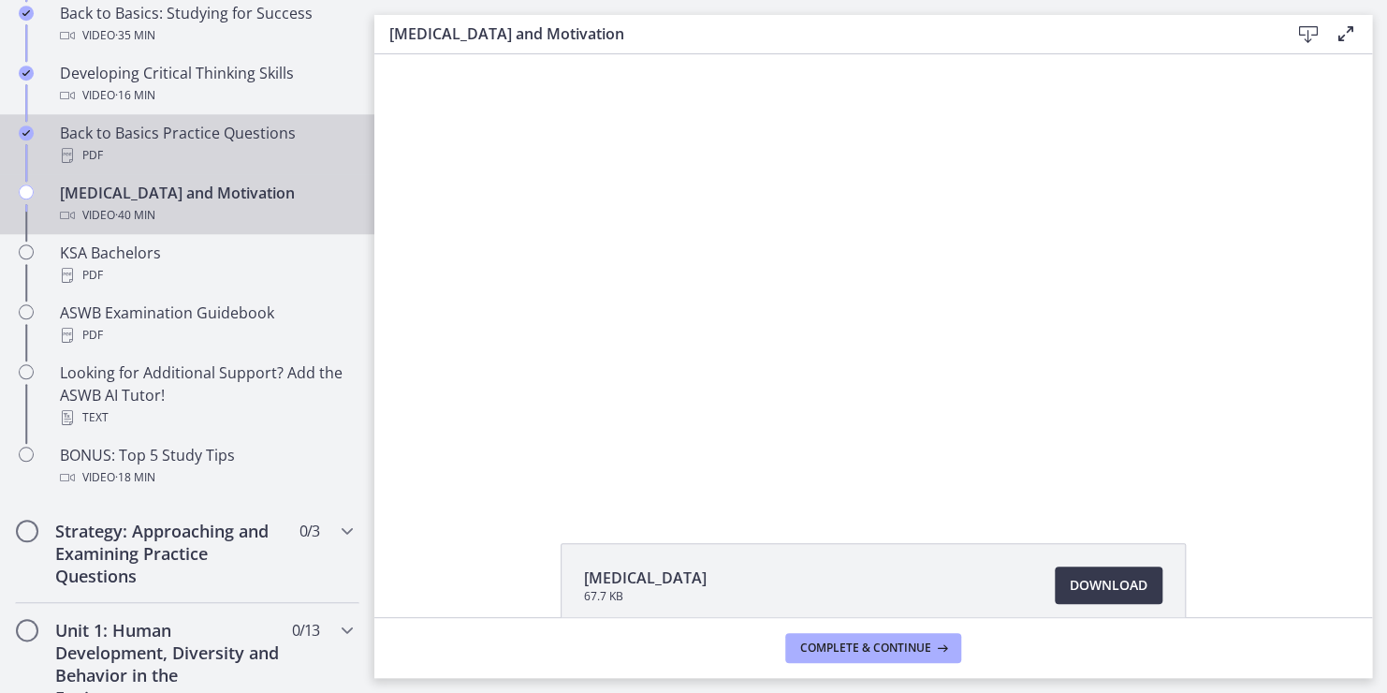
click at [154, 139] on div "Back to Basics Practice Questions PDF" at bounding box center [206, 144] width 292 height 45
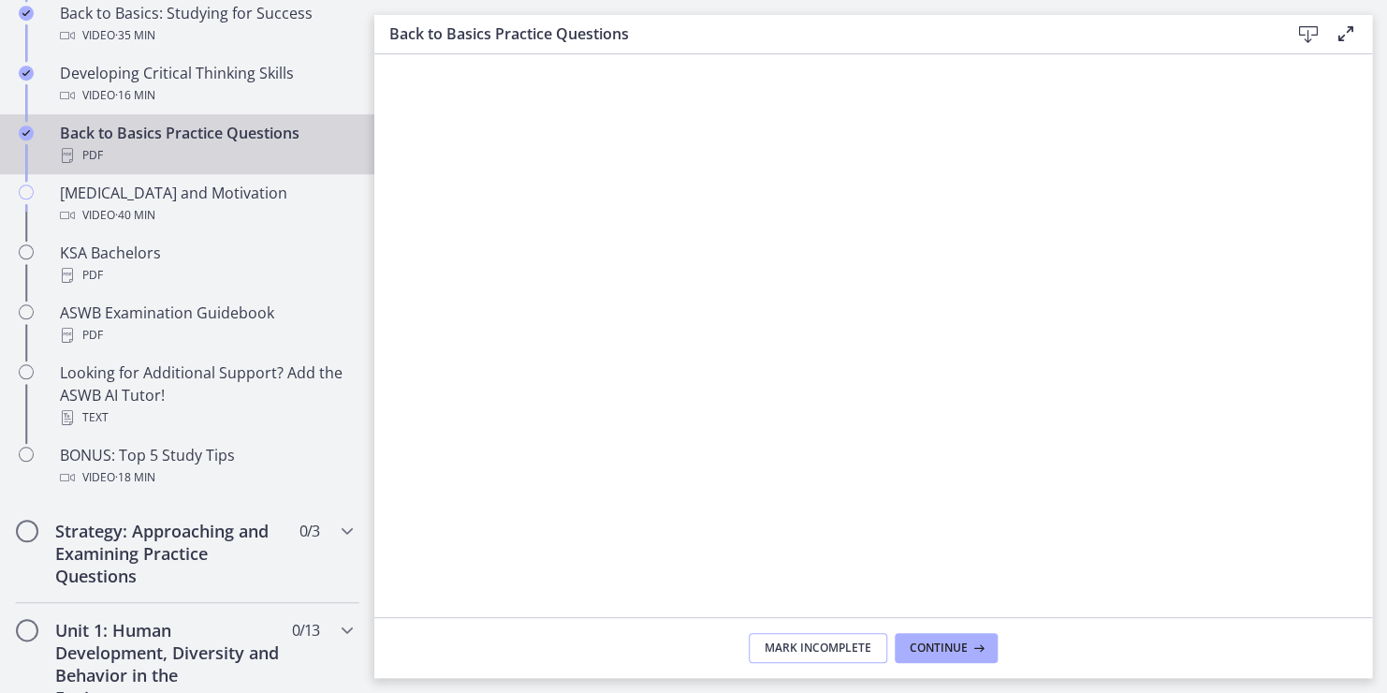
click at [814, 652] on span "Mark Incomplete" at bounding box center [818, 647] width 107 height 15
